Goal: Task Accomplishment & Management: Manage account settings

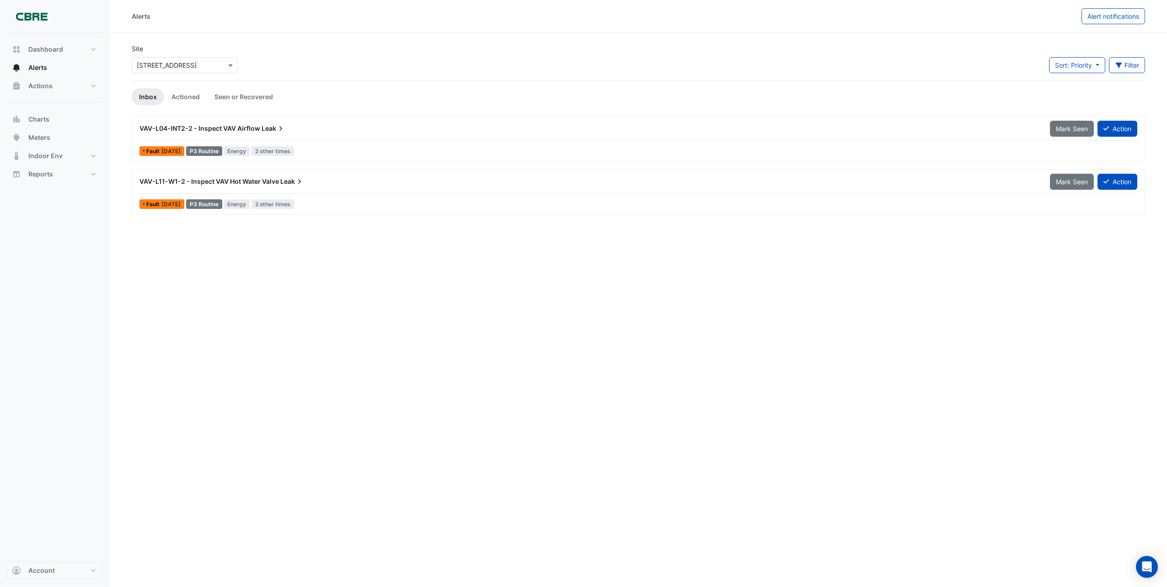
click at [235, 127] on span "VAV-L04-INT2-2 - Inspect VAV Airflow" at bounding box center [200, 128] width 121 height 8
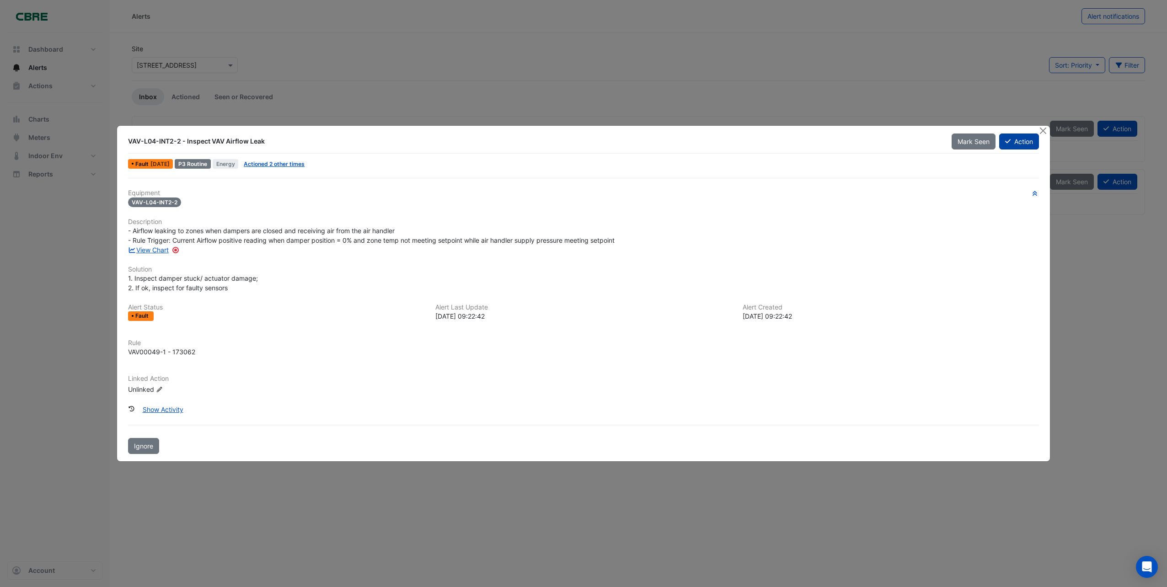
click at [1030, 146] on button "Action" at bounding box center [1020, 142] width 40 height 16
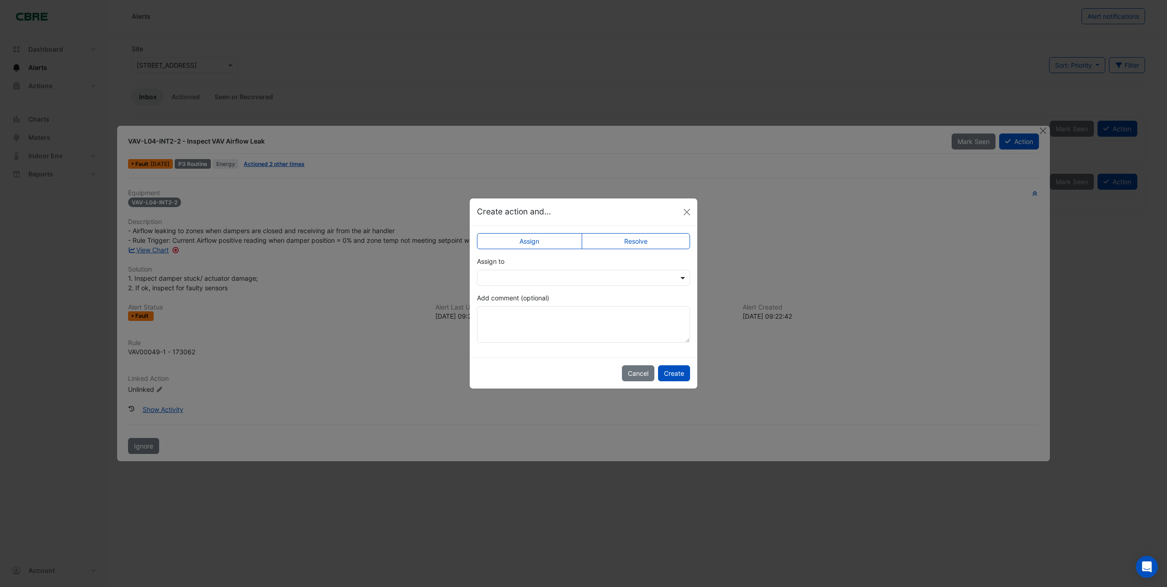
click at [687, 280] on span at bounding box center [683, 278] width 11 height 10
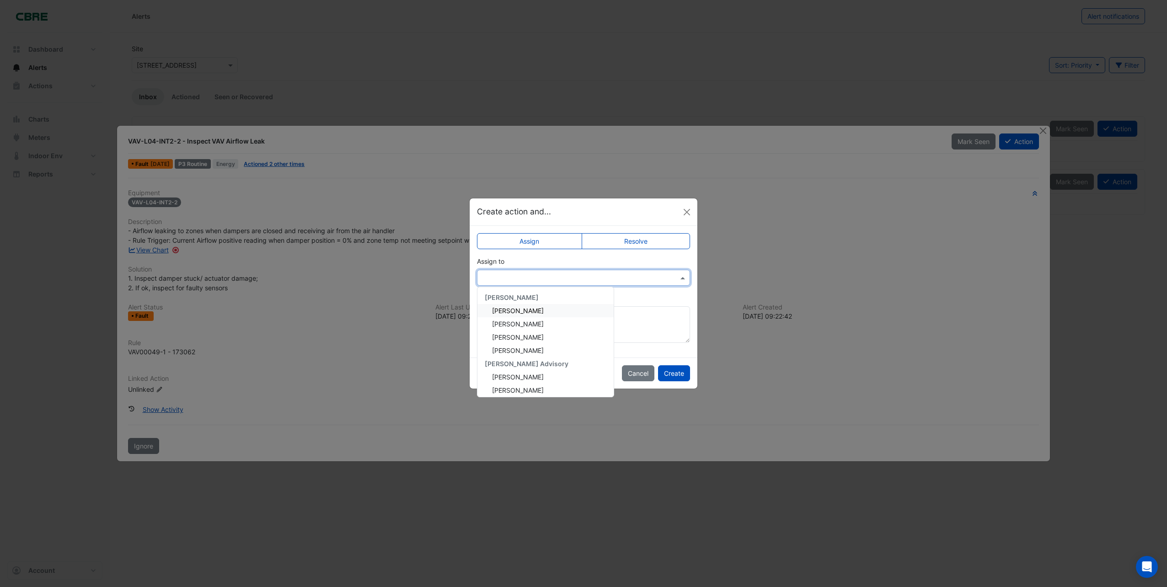
click at [514, 311] on span "[PERSON_NAME]" at bounding box center [518, 311] width 52 height 8
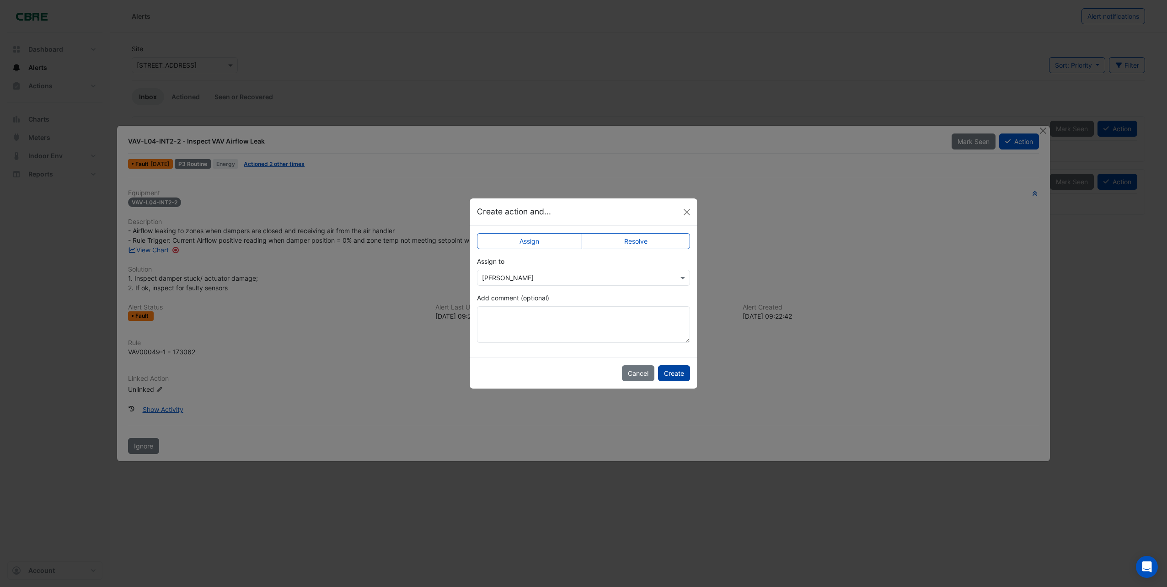
click at [671, 371] on button "Create" at bounding box center [674, 374] width 32 height 16
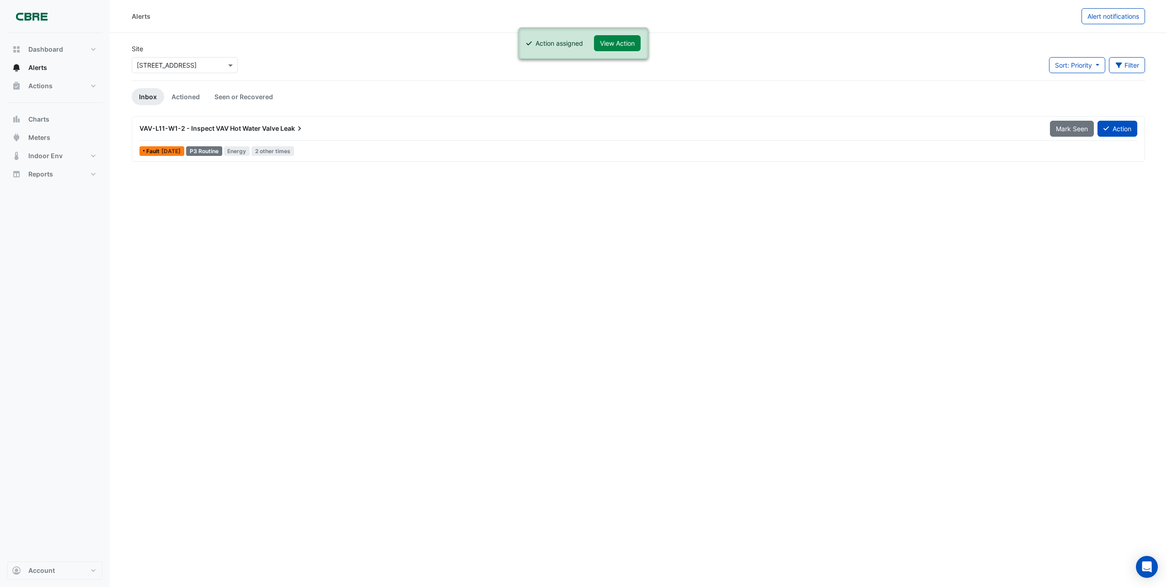
click at [254, 125] on span "VAV-L11-W1-2 - Inspect VAV Hot Water Valve" at bounding box center [210, 128] width 140 height 8
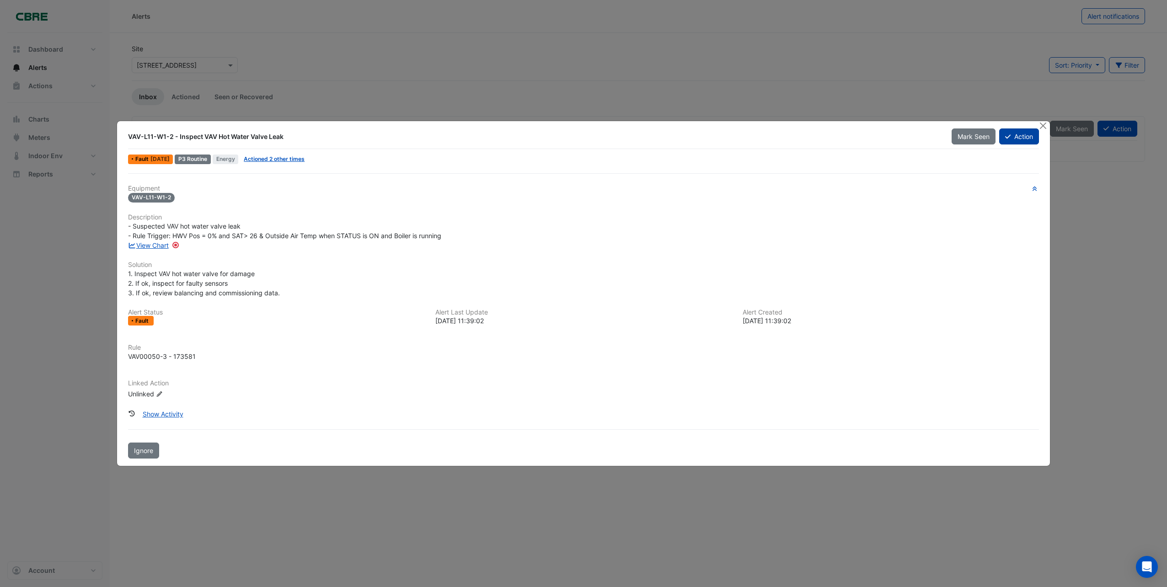
click at [1020, 134] on button "Action" at bounding box center [1020, 137] width 40 height 16
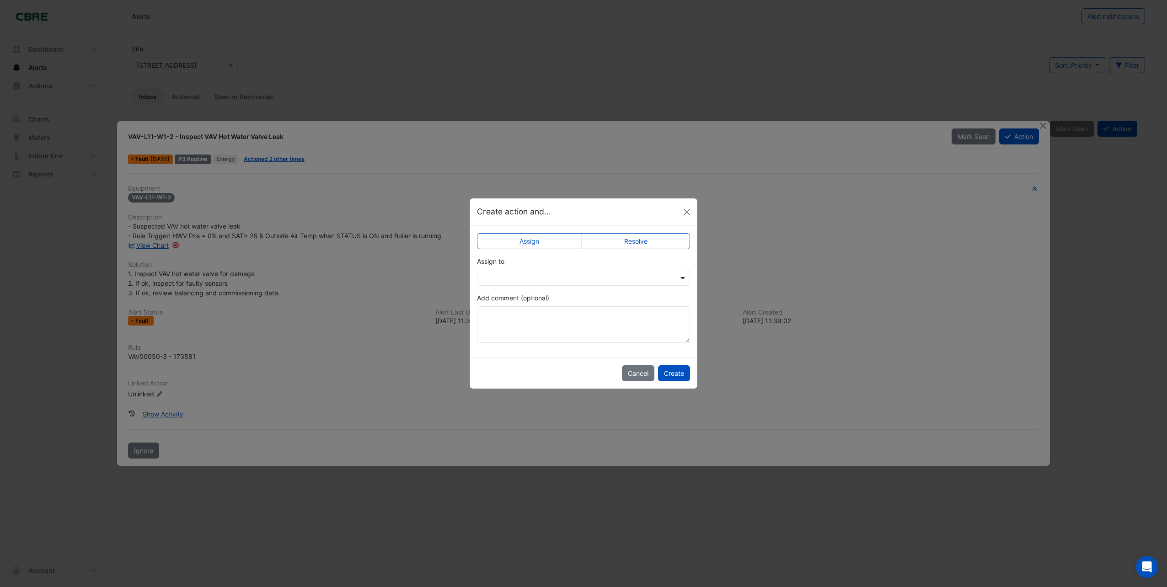
click at [683, 275] on span at bounding box center [683, 278] width 11 height 10
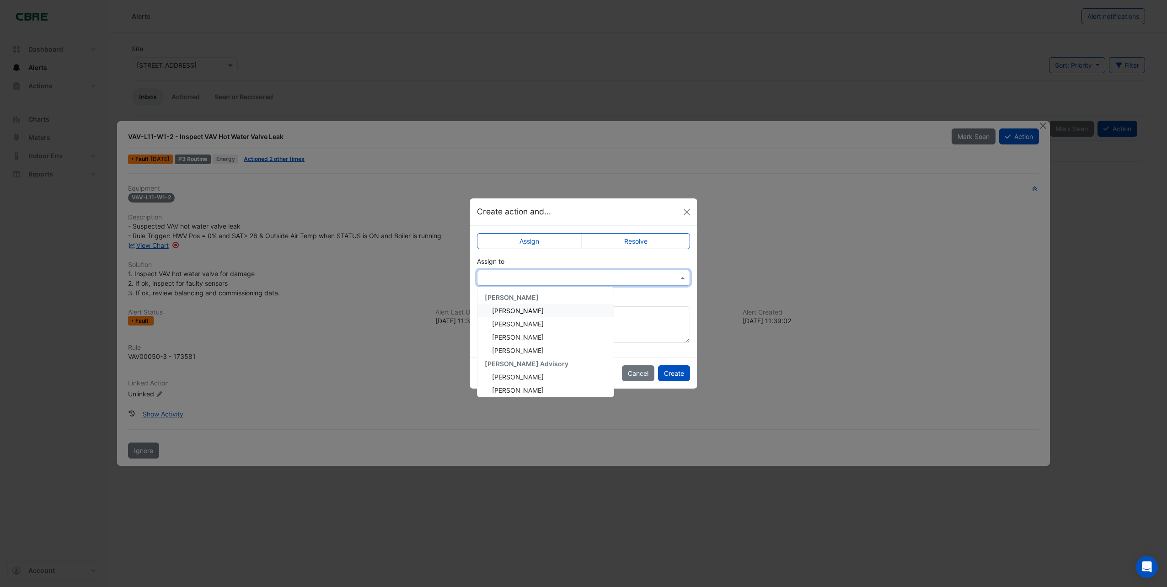
click at [519, 312] on span "[PERSON_NAME]" at bounding box center [518, 311] width 52 height 8
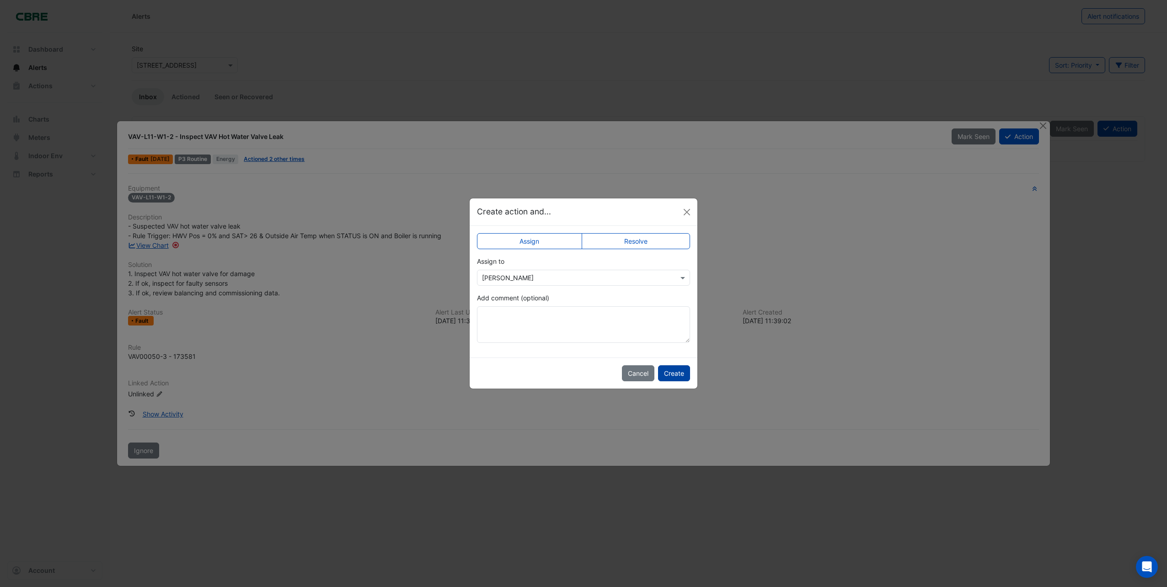
click at [683, 376] on button "Create" at bounding box center [674, 374] width 32 height 16
